Goal: Task Accomplishment & Management: Use online tool/utility

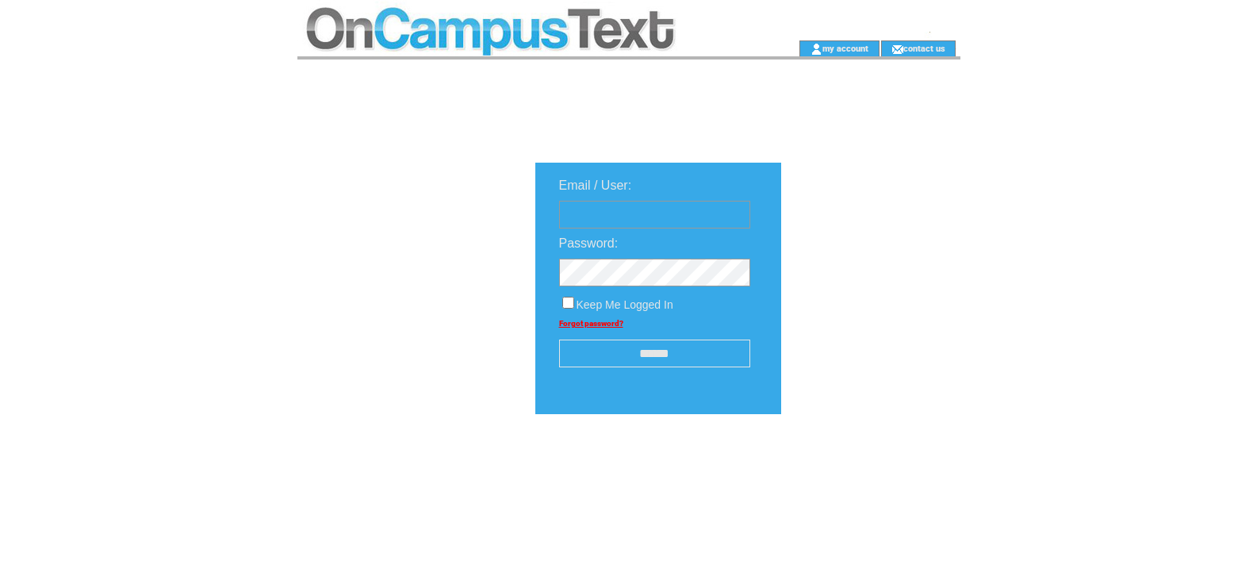
type input "**********"
click at [689, 342] on input "******" at bounding box center [654, 353] width 191 height 28
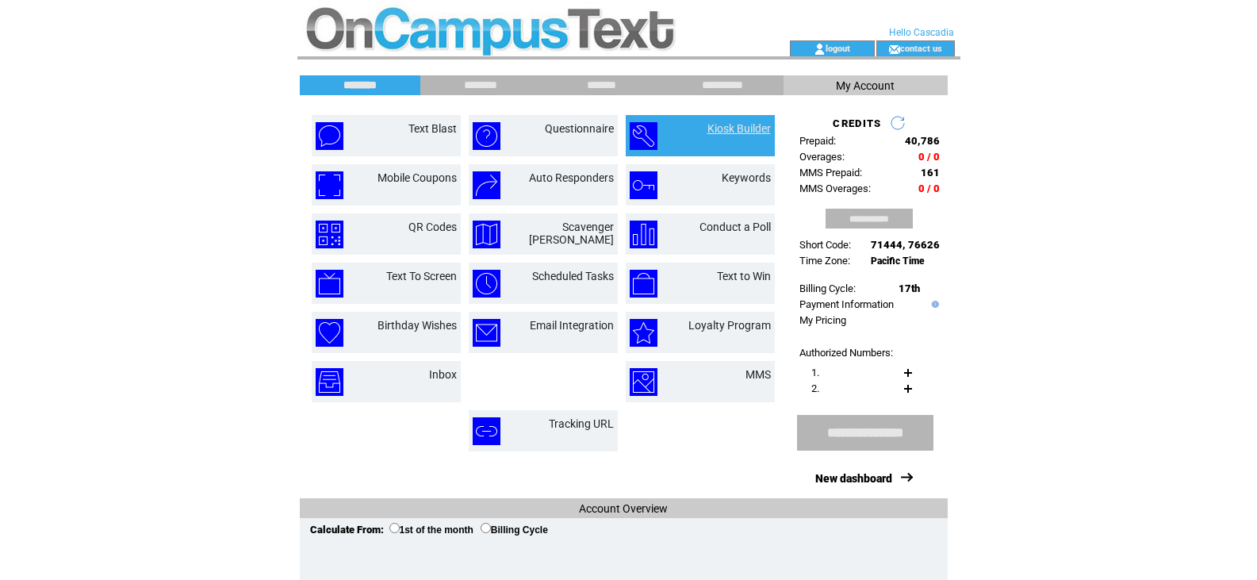
click at [715, 126] on link "Kiosk Builder" at bounding box center [738, 128] width 63 height 13
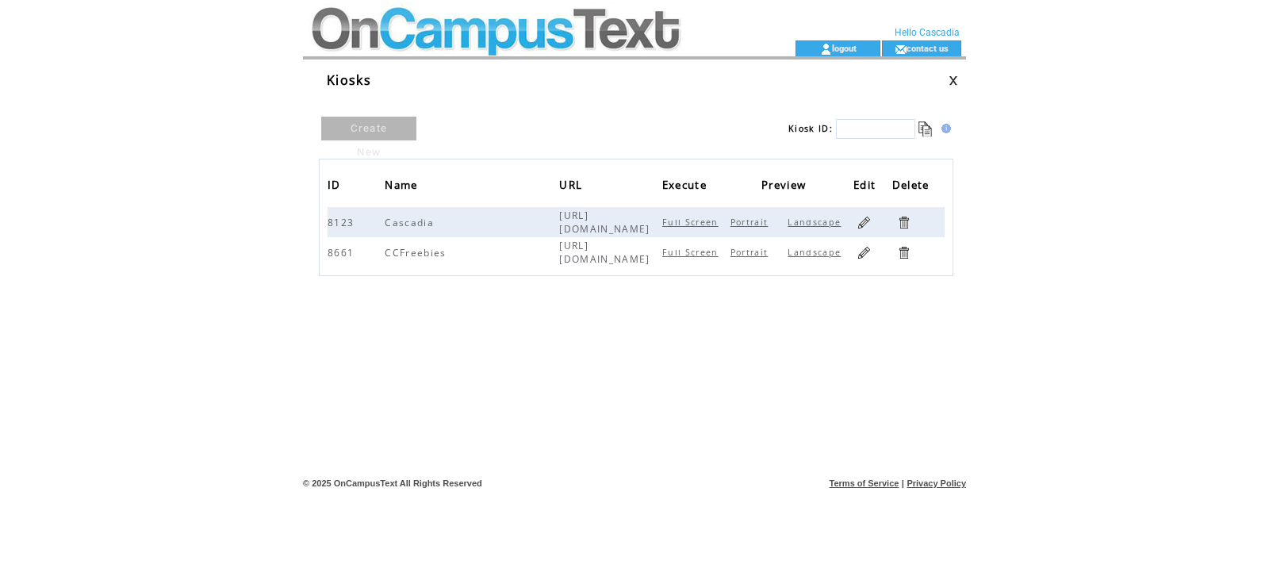
click at [711, 251] on link "Full Screen" at bounding box center [692, 252] width 60 height 11
drag, startPoint x: 653, startPoint y: 252, endPoint x: 502, endPoint y: 262, distance: 151.8
click at [502, 262] on tr "8661 CCFreebies https://m.octxt.me/s/HeM Full Screen Portrait Landscape" at bounding box center [636, 252] width 617 height 30
copy tr "[URL][DOMAIN_NAME]"
click at [743, 248] on link "Portrait" at bounding box center [751, 252] width 42 height 11
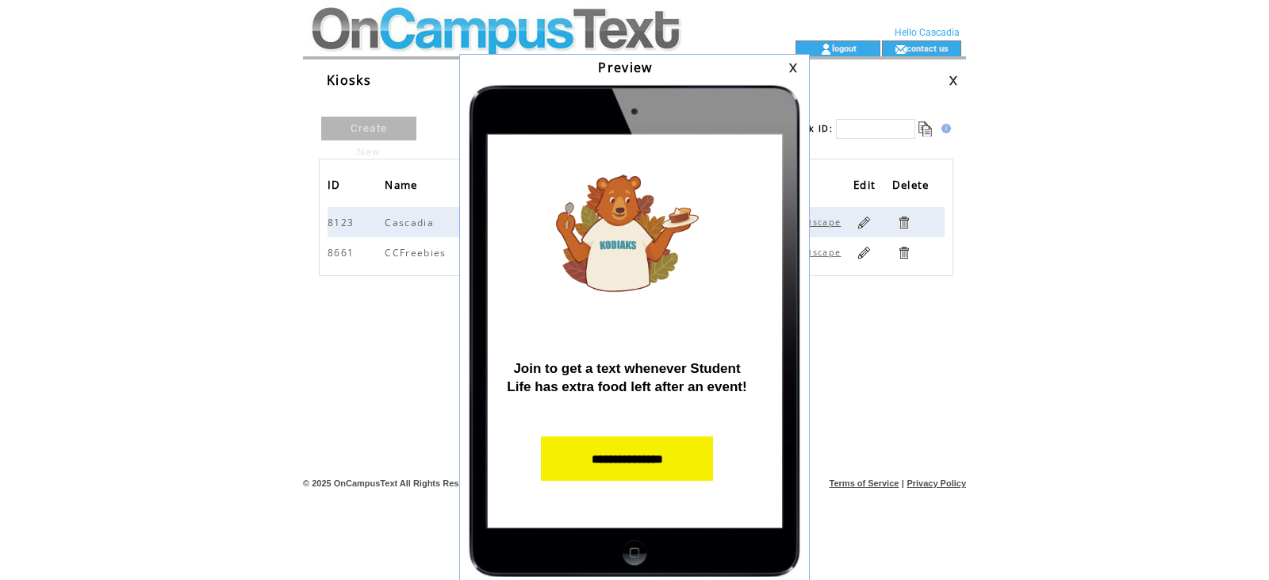
scroll to position [7, 0]
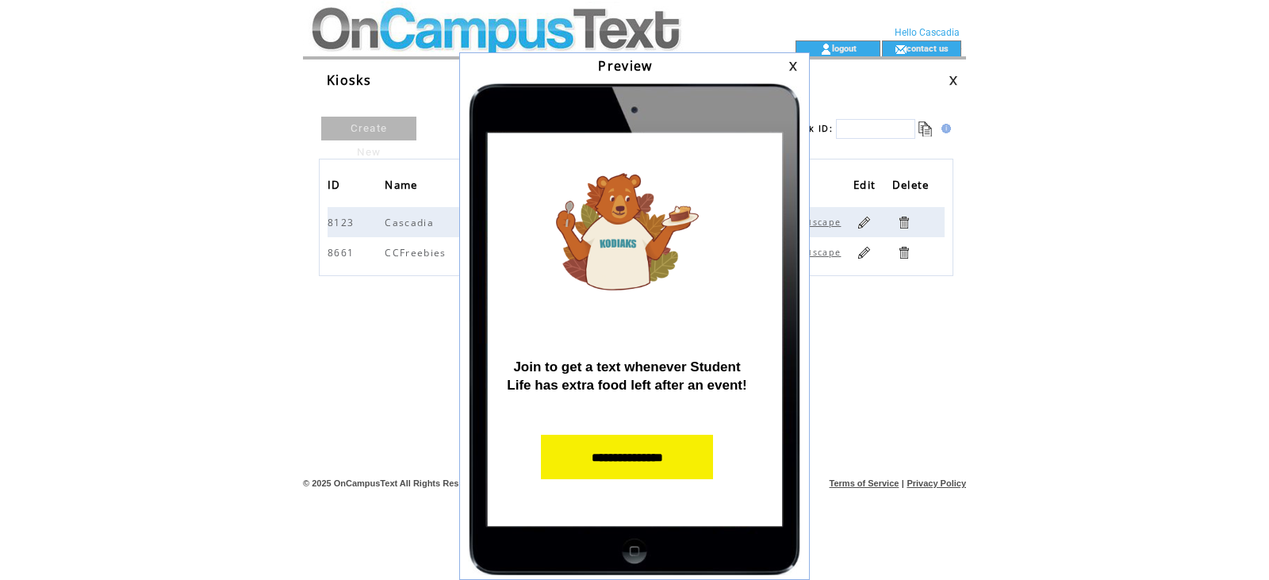
click at [794, 64] on link at bounding box center [795, 66] width 14 height 10
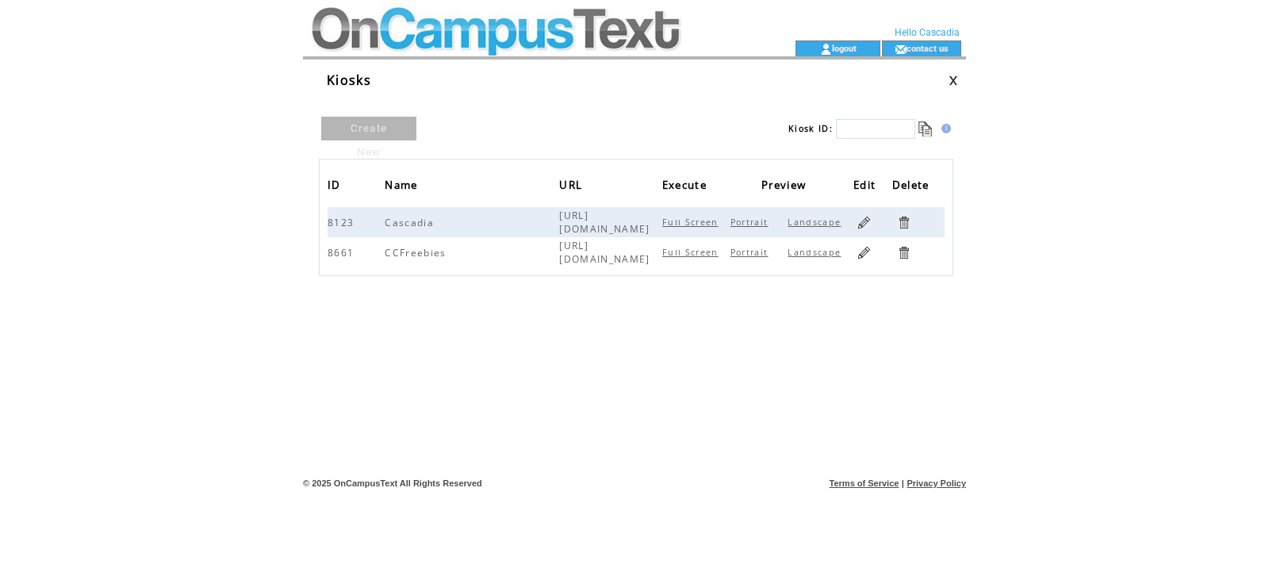
click at [810, 239] on td "Portrait Landscape" at bounding box center [787, 252] width 131 height 30
click at [810, 247] on link "Landscape" at bounding box center [815, 252] width 57 height 11
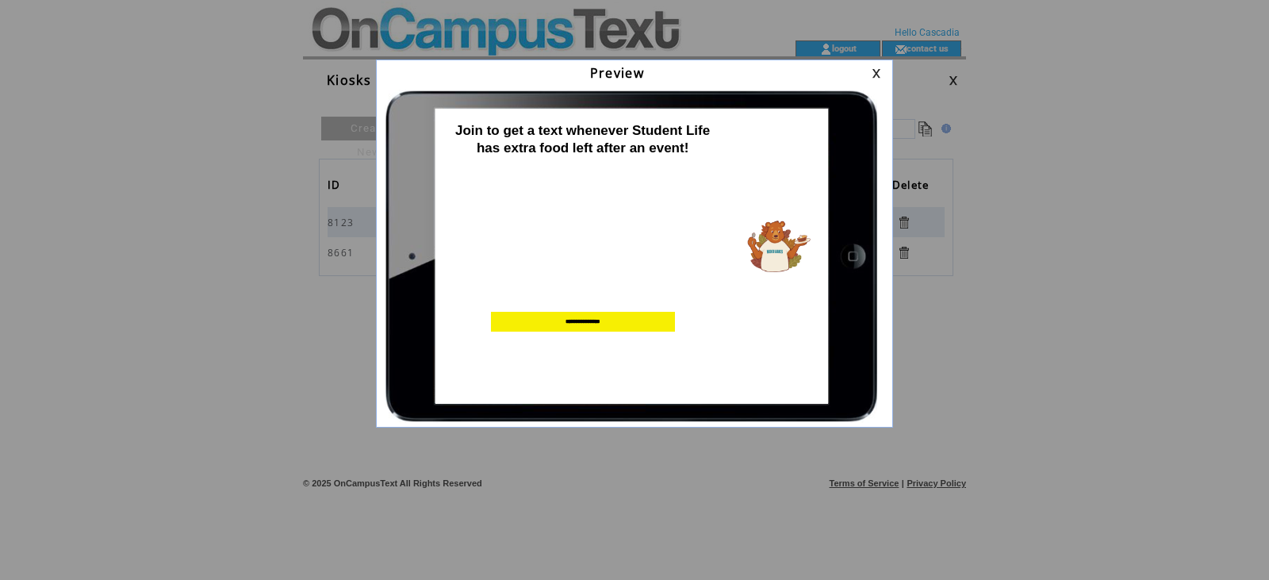
scroll to position [0, 0]
click at [878, 66] on table at bounding box center [878, 73] width 19 height 15
click at [872, 71] on link at bounding box center [879, 73] width 14 height 10
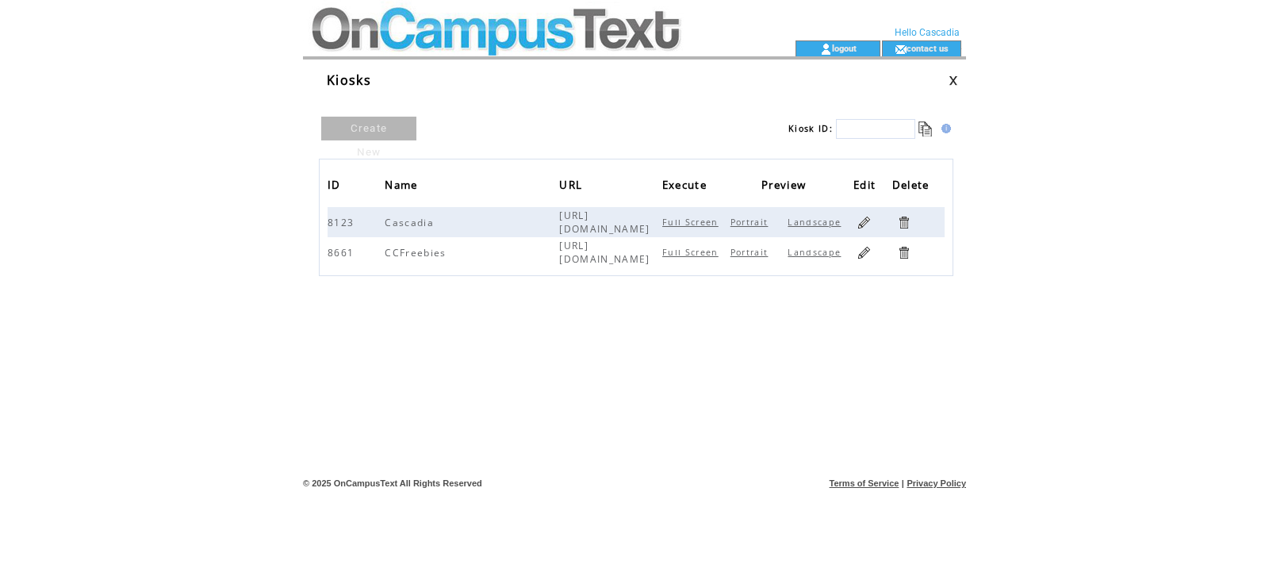
click at [702, 255] on link "Full Screen" at bounding box center [692, 252] width 60 height 11
click at [560, 248] on span "[URL][DOMAIN_NAME]" at bounding box center [606, 252] width 94 height 27
drag, startPoint x: 516, startPoint y: 223, endPoint x: 653, endPoint y: 222, distance: 136.4
click at [653, 222] on td "[URL][DOMAIN_NAME]" at bounding box center [606, 222] width 95 height 30
copy span "[URL][DOMAIN_NAME]"
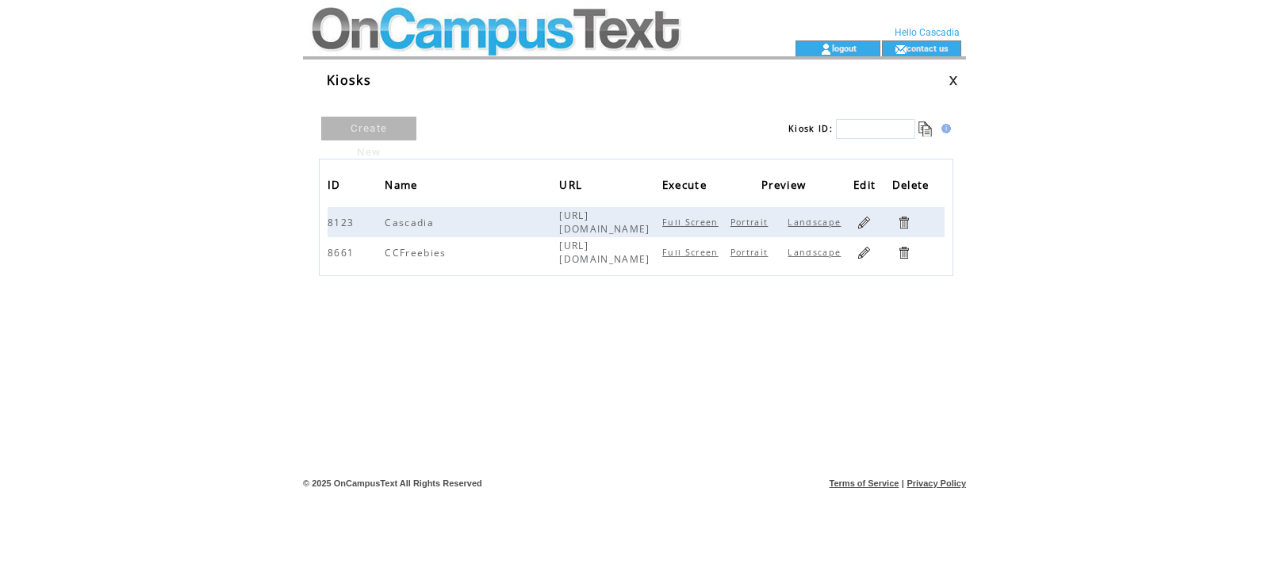
click at [515, 267] on table "ID Name URL Execute Preview Edit Delete 8123 Cascadia http://bit.ly/2A1OJbq Ful…" at bounding box center [636, 217] width 634 height 117
drag, startPoint x: 517, startPoint y: 251, endPoint x: 656, endPoint y: 249, distance: 138.8
click at [653, 249] on span "https://m.octxt.me/s/HeM" at bounding box center [606, 252] width 94 height 27
copy span "https://m.octxt.me/s/HeM"
click at [193, 376] on html "**********" at bounding box center [634, 290] width 1269 height 580
